Goal: Navigation & Orientation: Find specific page/section

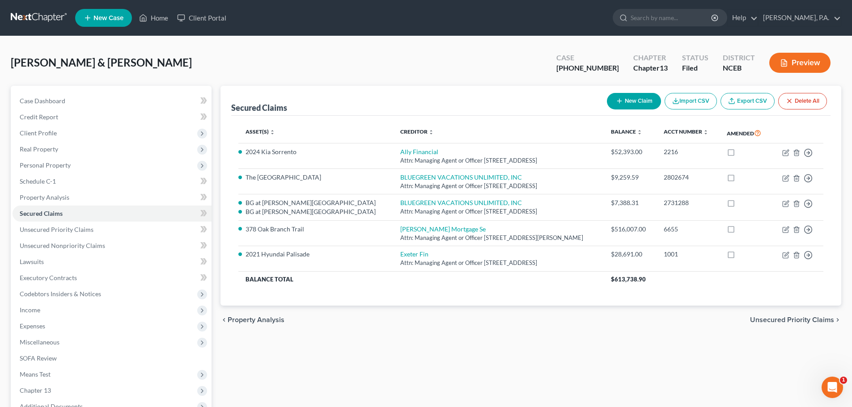
click at [40, 19] on link at bounding box center [39, 18] width 57 height 16
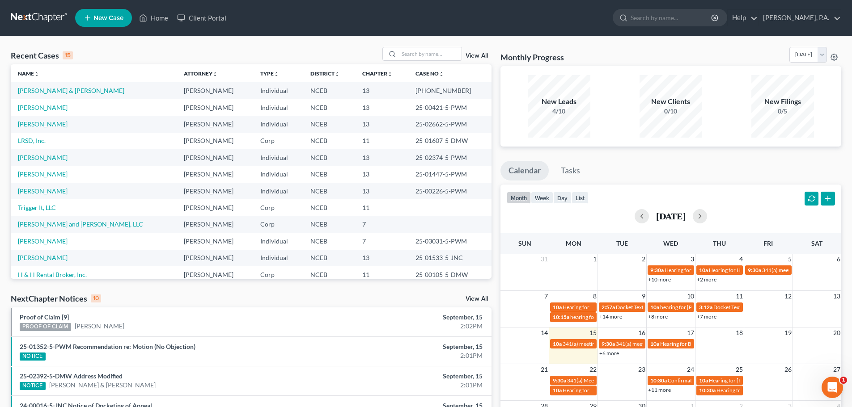
click at [139, 48] on div "Recent Cases 15 View All" at bounding box center [251, 55] width 481 height 17
click at [67, 56] on div "15" at bounding box center [68, 55] width 10 height 8
click at [198, 50] on div "Recent Cases 15 View All" at bounding box center [251, 55] width 481 height 17
